Goal: Task Accomplishment & Management: Manage account settings

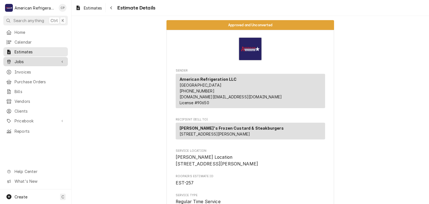
click at [59, 63] on div "Jobs" at bounding box center [35, 61] width 62 height 7
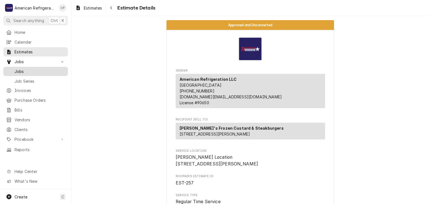
click at [55, 71] on span "Jobs" at bounding box center [40, 71] width 51 height 6
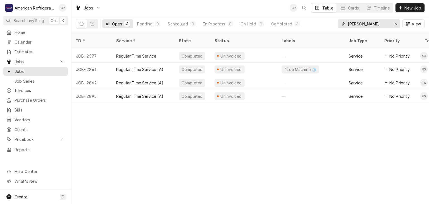
click at [354, 24] on input "Freddy corrales" at bounding box center [369, 23] width 42 height 9
type input "southern"
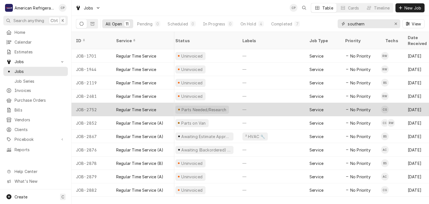
scroll to position [0, 39]
click at [245, 103] on div "—" at bounding box center [271, 109] width 67 height 13
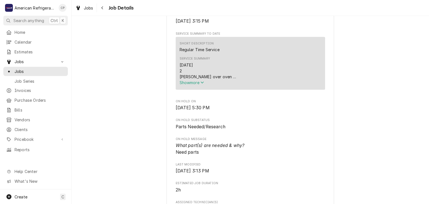
scroll to position [175, 0]
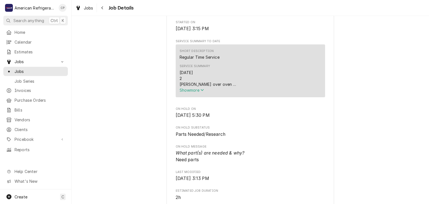
click at [205, 93] on button "Show more" at bounding box center [251, 90] width 142 height 6
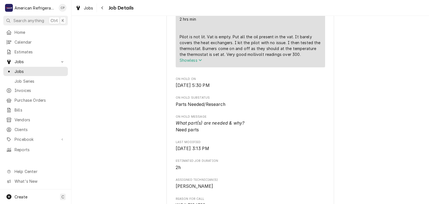
scroll to position [287, 0]
click at [145, 124] on div "Parts Needed/Research Pizza Hut Southern / 2608 Southern Blvd SE, Rio Rancho, N…" at bounding box center [249, 90] width 357 height 711
